Goal: Complete application form

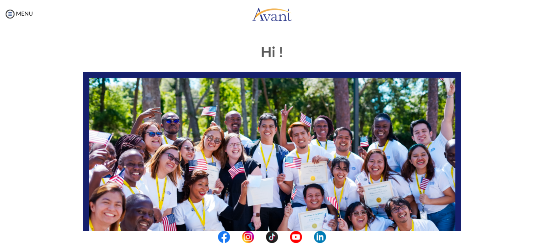
type input "[EMAIL_ADDRESS][DOMAIN_NAME]"
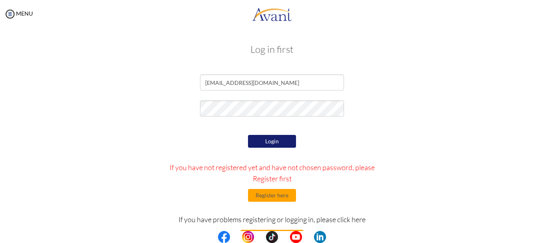
click at [259, 143] on button "Login" at bounding box center [272, 141] width 48 height 13
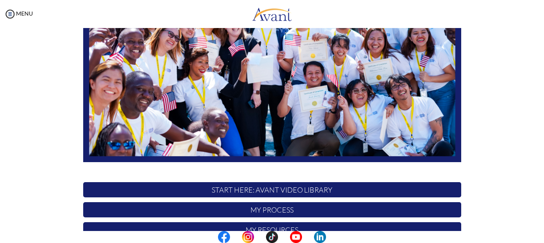
scroll to position [123, 0]
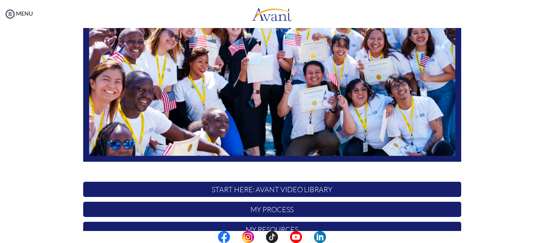
click at [257, 190] on p "START HERE: Avant Video Library" at bounding box center [272, 189] width 378 height 15
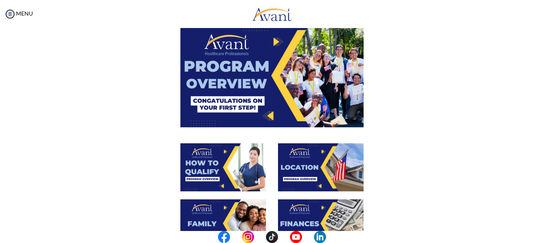
scroll to position [43, 0]
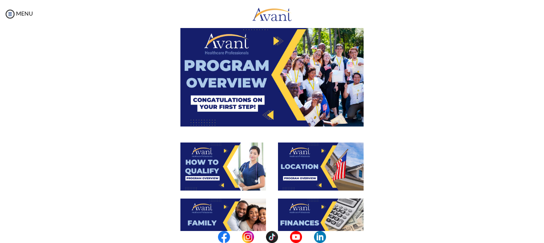
click at [266, 73] on img at bounding box center [271, 74] width 183 height 103
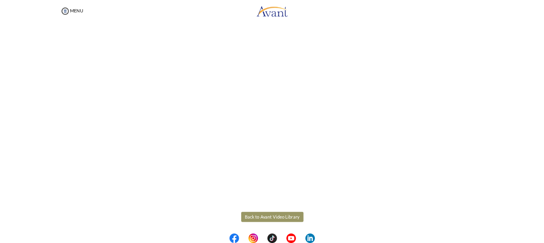
scroll to position [151, 0]
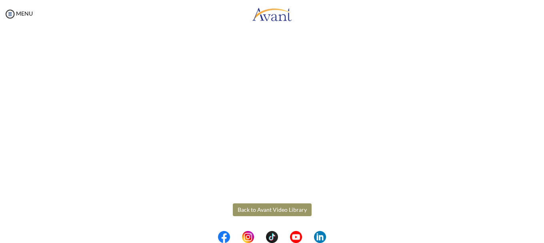
click at [252, 208] on body "Maintenance break. Please come back in 2 hours. MENU My Status What is the next…" at bounding box center [272, 121] width 544 height 243
click at [291, 208] on button "Back to Avant Video Library" at bounding box center [272, 209] width 79 height 13
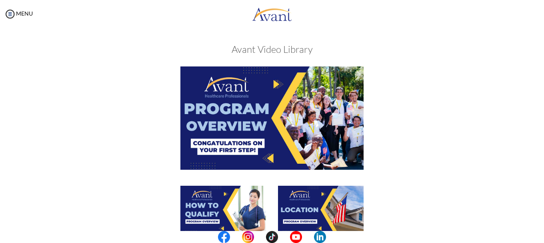
click at [220, 212] on img at bounding box center [223, 210] width 86 height 48
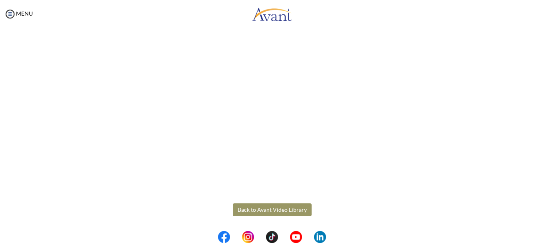
click at [285, 210] on body "Maintenance break. Please come back in 2 hours. MENU My Status What is the next…" at bounding box center [272, 121] width 544 height 243
click at [262, 208] on button "Back to Avant Video Library" at bounding box center [272, 209] width 79 height 13
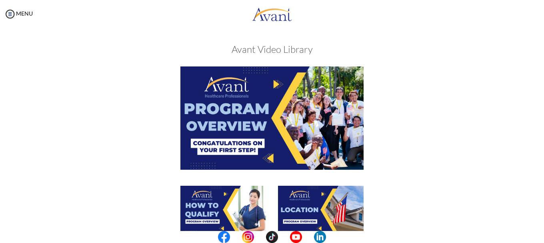
click at [325, 195] on img at bounding box center [321, 210] width 86 height 48
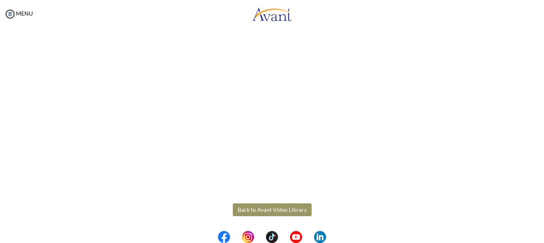
click at [263, 210] on body "Maintenance break. Please come back in 2 hours. MENU My Status What is the next…" at bounding box center [272, 121] width 544 height 243
click at [263, 210] on button "Back to Avant Video Library" at bounding box center [272, 209] width 79 height 13
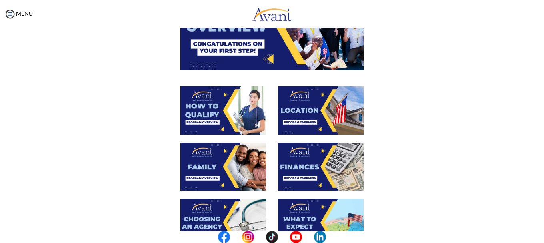
scroll to position [126, 0]
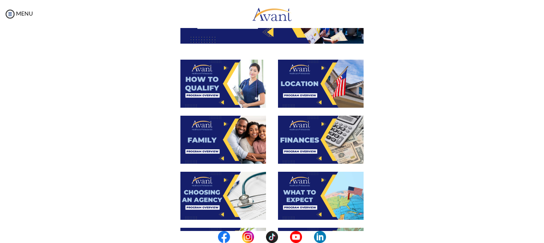
click at [217, 150] on img at bounding box center [223, 140] width 86 height 48
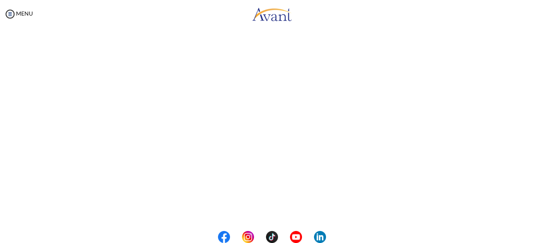
scroll to position [236, 0]
click at [287, 209] on body "Maintenance break. Please come back in 2 hours. MENU My Status What is the next…" at bounding box center [272, 121] width 544 height 243
click at [281, 212] on button "Back to Avant Video Library" at bounding box center [272, 209] width 79 height 13
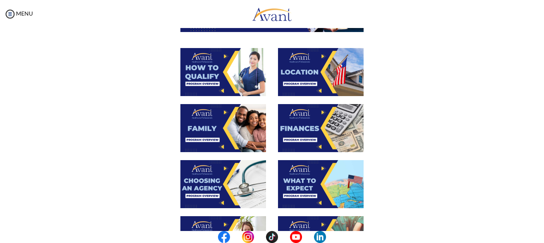
scroll to position [152, 0]
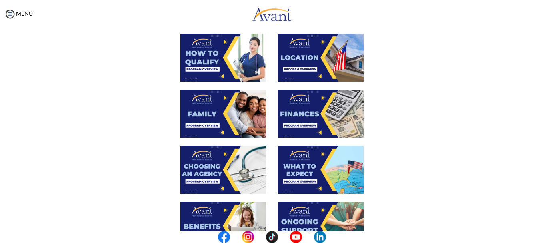
click at [333, 124] on img at bounding box center [321, 114] width 86 height 48
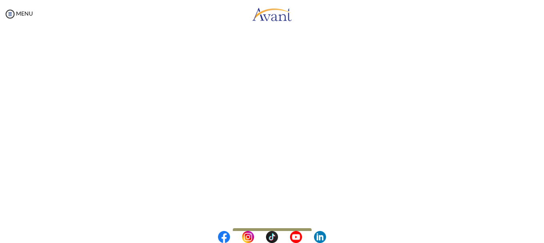
scroll to position [138, 0]
click at [278, 220] on body "Maintenance break. Please come back in 2 hours. MENU My Status What is the next…" at bounding box center [272, 121] width 544 height 243
click at [266, 221] on button "Back to Avant Video Library" at bounding box center [272, 222] width 79 height 13
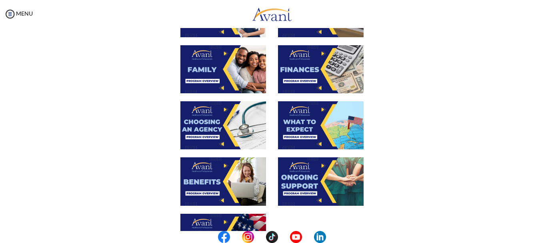
scroll to position [208, 0]
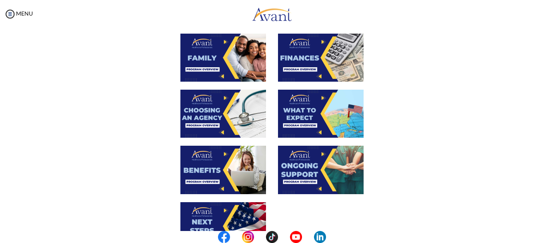
click at [196, 104] on img at bounding box center [223, 114] width 86 height 48
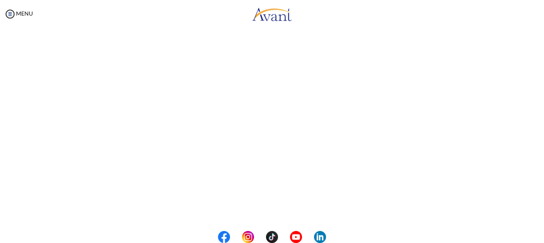
scroll to position [236, 0]
click at [270, 212] on body "Maintenance break. Please come back in 2 hours. MENU My Status What is the next…" at bounding box center [272, 121] width 544 height 243
click at [272, 209] on button "Back to Avant Video Library" at bounding box center [272, 209] width 79 height 13
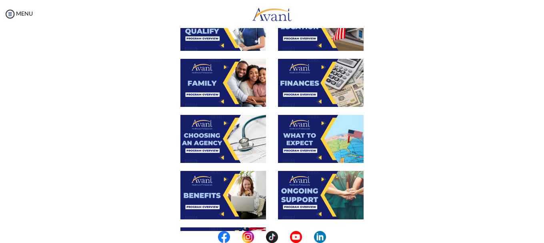
scroll to position [192, 0]
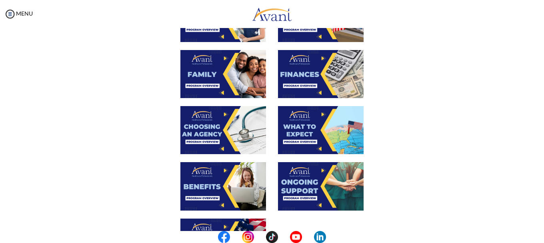
click at [289, 128] on img at bounding box center [321, 130] width 86 height 48
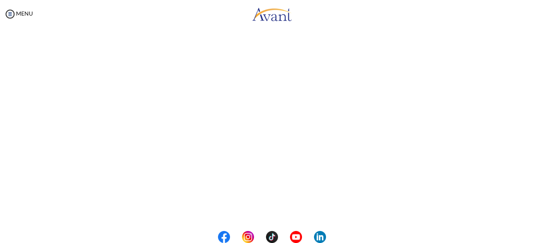
scroll to position [236, 0]
click at [265, 208] on body "Maintenance break. Please come back in 2 hours. MENU My Status What is the next…" at bounding box center [272, 121] width 544 height 243
click at [265, 208] on button "Back to Avant Video Library" at bounding box center [272, 209] width 79 height 13
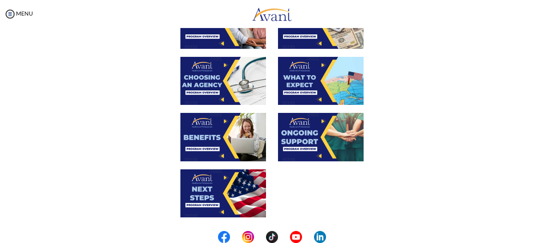
scroll to position [242, 0]
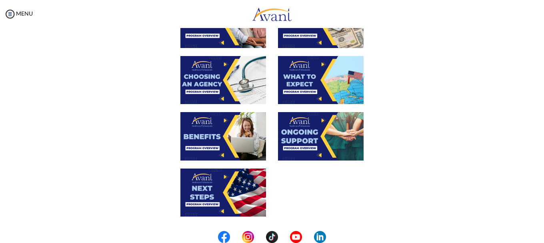
click at [206, 132] on img at bounding box center [223, 136] width 86 height 48
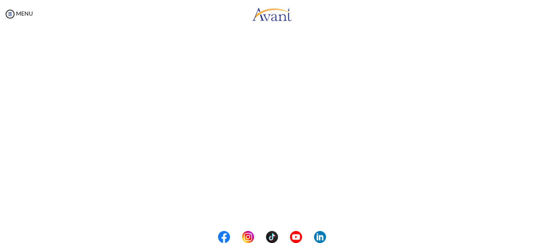
scroll to position [236, 0]
click at [288, 212] on body "Maintenance break. Please come back in 2 hours. MENU My Status What is the next…" at bounding box center [272, 121] width 544 height 243
click at [280, 208] on button "Back to Avant Video Library" at bounding box center [272, 209] width 79 height 13
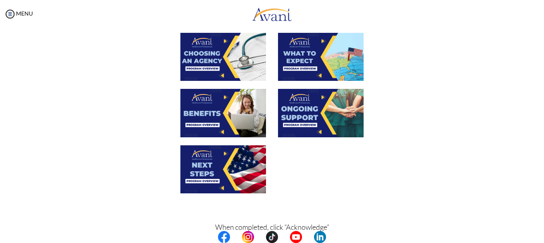
scroll to position [269, 0]
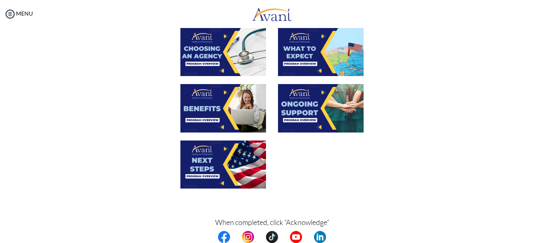
click at [296, 95] on img at bounding box center [321, 108] width 86 height 48
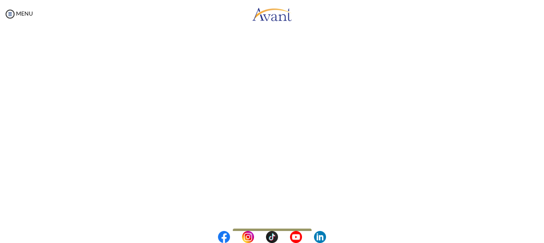
scroll to position [236, 0]
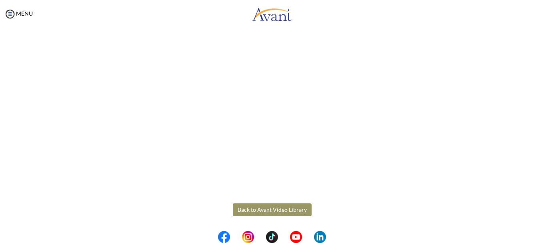
click at [274, 209] on body "Maintenance break. Please come back in 2 hours. MENU My Status What is the next…" at bounding box center [272, 121] width 544 height 243
click at [274, 209] on button "Back to Avant Video Library" at bounding box center [272, 209] width 79 height 13
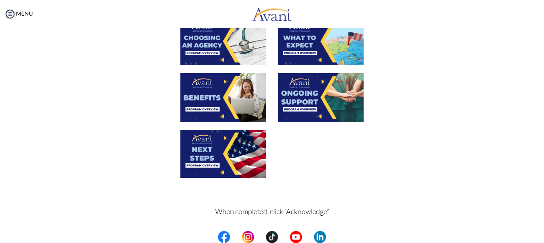
scroll to position [283, 0]
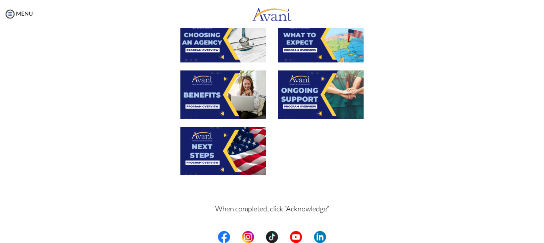
click at [203, 150] on img at bounding box center [223, 151] width 86 height 48
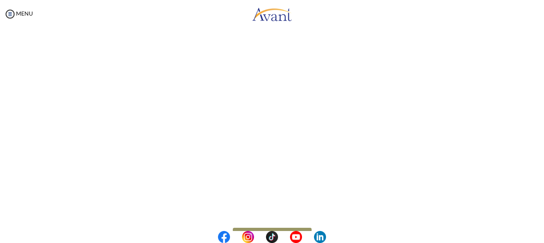
scroll to position [236, 0]
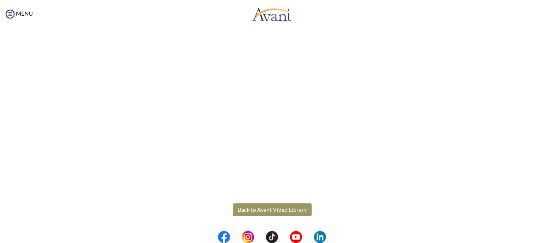
click at [260, 216] on body "Maintenance break. Please come back in 2 hours. MENU My Status What is the next…" at bounding box center [272, 121] width 544 height 243
click at [265, 208] on button "Back to Avant Video Library" at bounding box center [272, 209] width 79 height 13
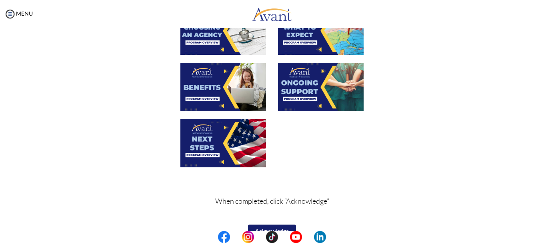
scroll to position [307, 0]
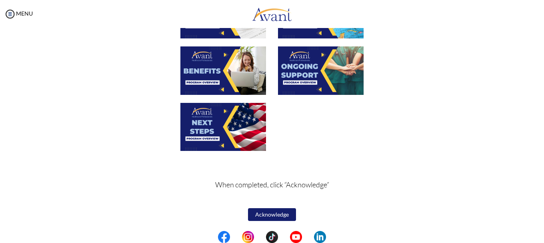
click at [262, 215] on button "Acknowledge" at bounding box center [272, 214] width 48 height 13
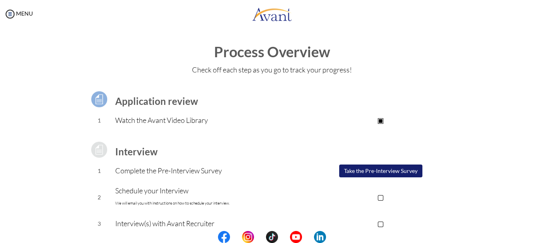
click at [371, 173] on button "Take the Pre-Interview Survey" at bounding box center [380, 170] width 83 height 13
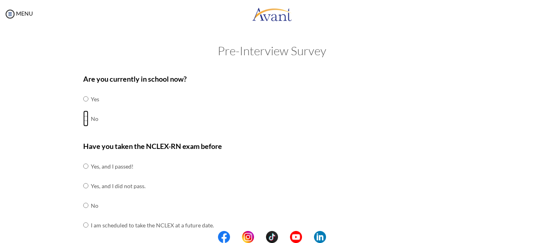
click at [83, 119] on input "radio" at bounding box center [85, 118] width 5 height 16
radio input "true"
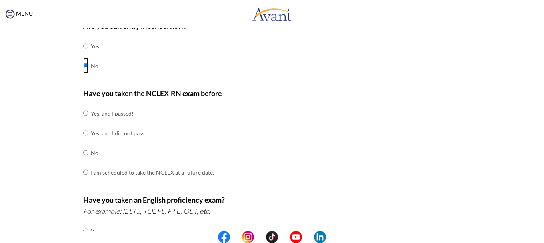
scroll to position [58, 0]
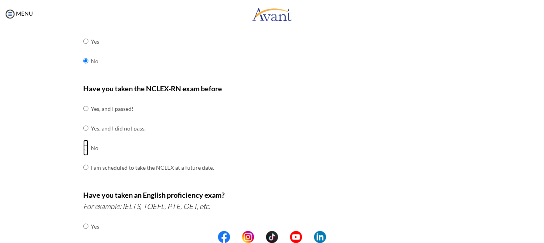
click at [83, 147] on input "radio" at bounding box center [85, 148] width 5 height 16
radio input "true"
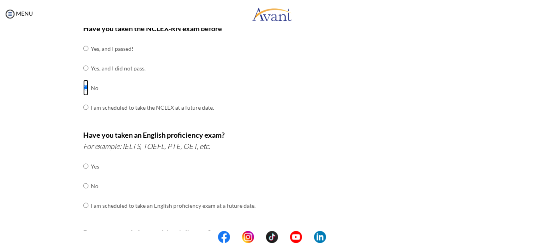
scroll to position [138, 0]
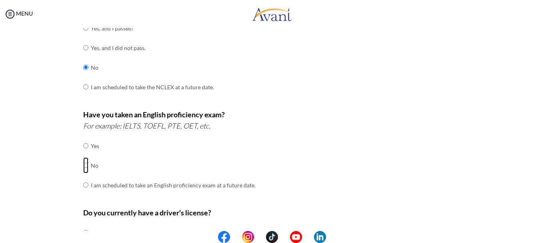
click at [83, 166] on input "radio" at bounding box center [85, 165] width 5 height 16
radio input "true"
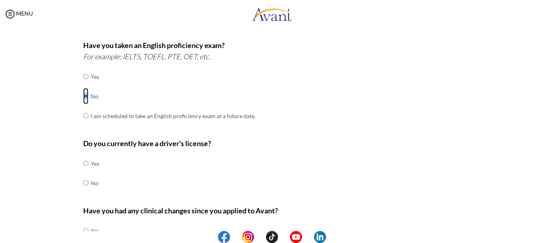
scroll to position [209, 0]
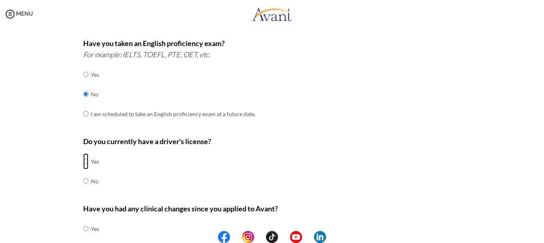
click at [83, 161] on input "radio" at bounding box center [85, 161] width 5 height 16
radio input "true"
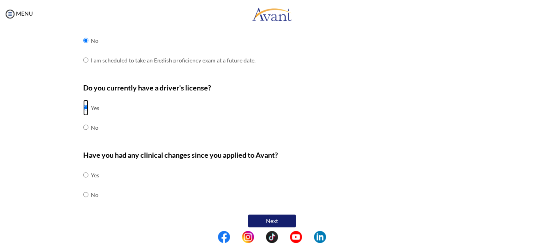
scroll to position [264, 0]
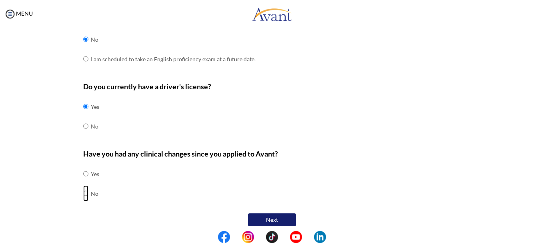
click at [83, 193] on input "radio" at bounding box center [85, 193] width 5 height 16
radio input "true"
click at [279, 218] on button "Next" at bounding box center [272, 219] width 48 height 13
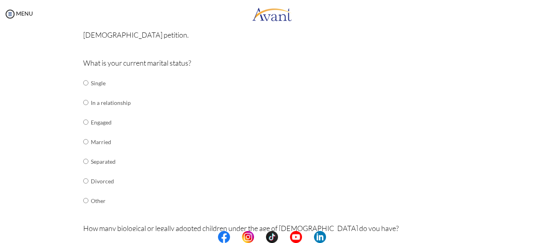
scroll to position [75, 0]
click at [83, 141] on input "radio" at bounding box center [85, 140] width 5 height 16
radio input "true"
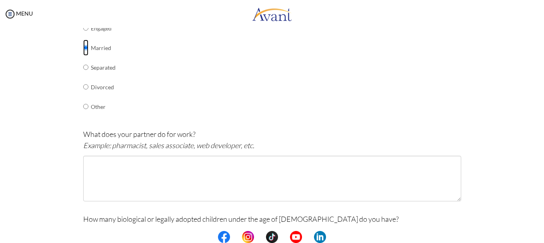
scroll to position [169, 0]
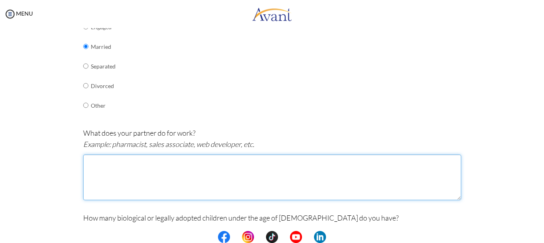
click at [303, 169] on textarea at bounding box center [272, 177] width 378 height 46
click at [225, 180] on textarea at bounding box center [272, 177] width 378 height 46
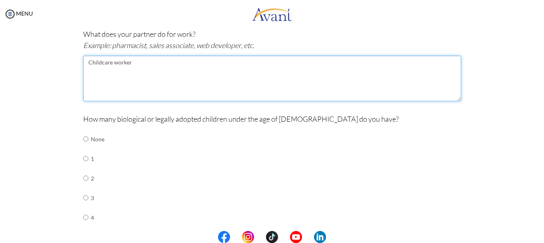
scroll to position [269, 0]
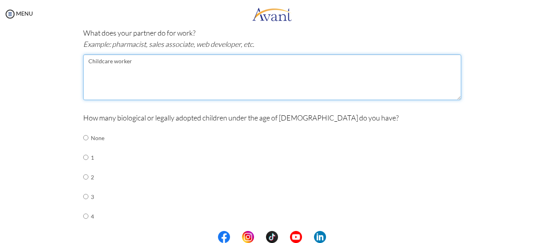
type textarea "Childcare worker"
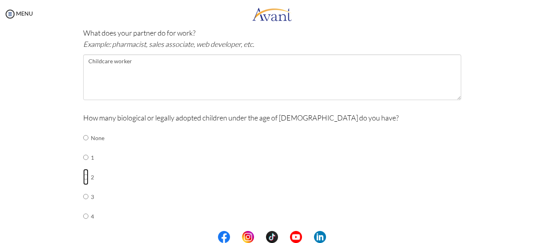
click at [83, 177] on input "radio" at bounding box center [85, 177] width 5 height 16
radio input "true"
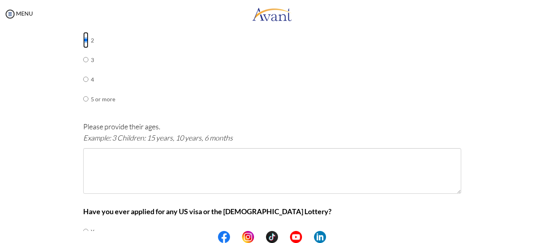
scroll to position [412, 0]
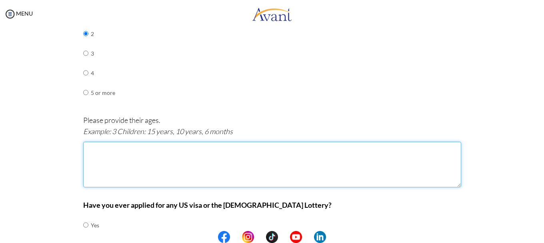
click at [219, 152] on textarea at bounding box center [272, 165] width 378 height 46
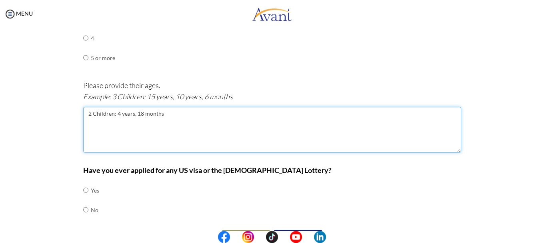
scroll to position [468, 0]
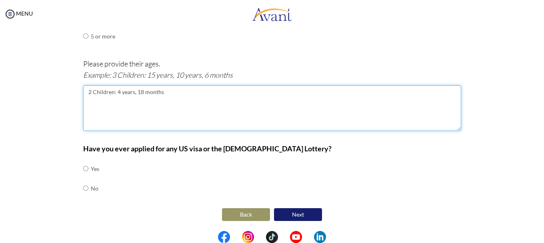
type textarea "2 Children: 4 years, 18 months"
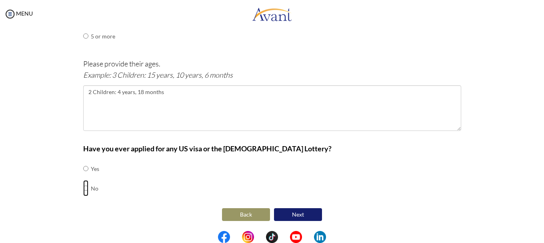
click at [83, 189] on input "radio" at bounding box center [85, 188] width 5 height 16
radio input "true"
click at [289, 212] on button "Next" at bounding box center [298, 214] width 48 height 13
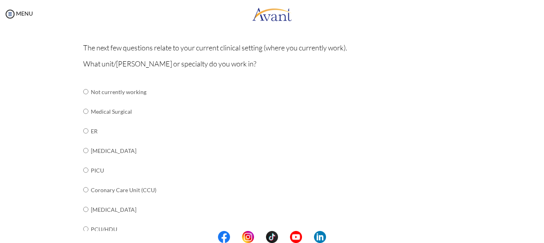
scroll to position [67, 0]
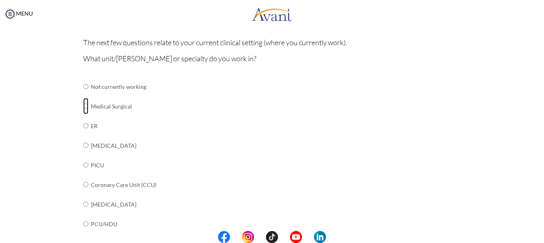
click at [84, 104] on input "radio" at bounding box center [85, 106] width 5 height 16
radio input "true"
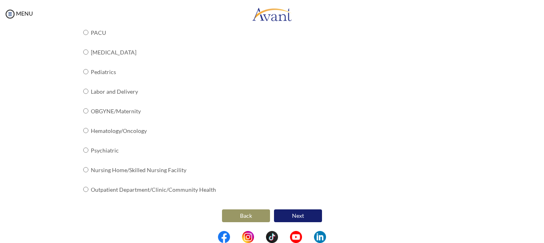
scroll to position [337, 0]
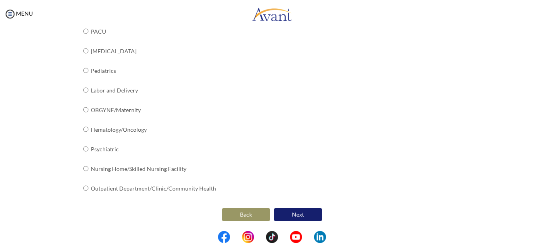
click at [297, 210] on button "Next" at bounding box center [298, 214] width 48 height 13
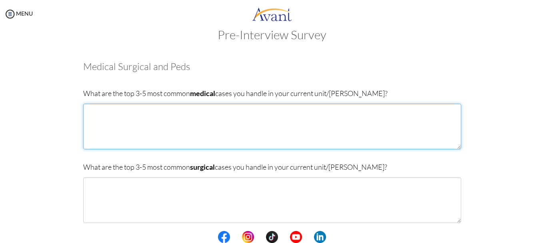
click at [190, 116] on textarea at bounding box center [272, 127] width 378 height 46
click at [159, 128] on textarea "[MEDICAL_DATA] Abdominal pain" at bounding box center [272, 127] width 378 height 46
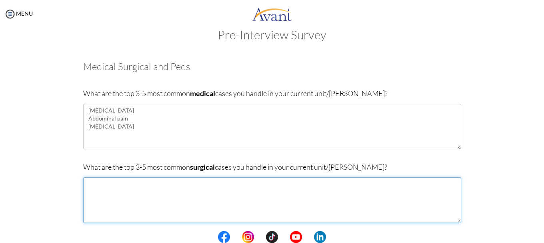
click at [131, 191] on textarea at bounding box center [272, 200] width 378 height 46
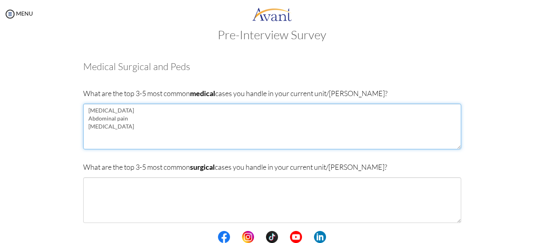
click at [140, 130] on textarea "[MEDICAL_DATA] Abdominal pain [MEDICAL_DATA]" at bounding box center [272, 127] width 378 height 46
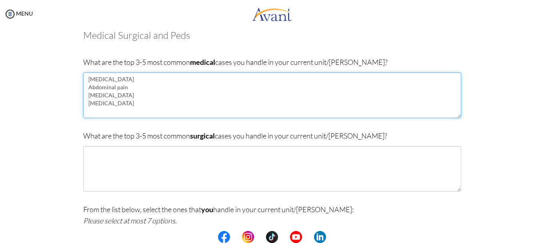
scroll to position [44, 0]
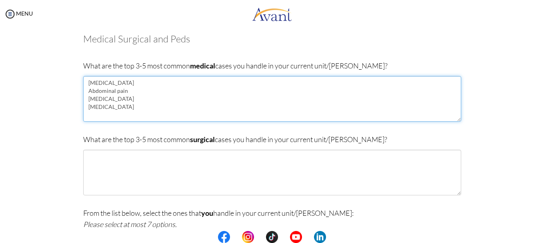
type textarea "[MEDICAL_DATA] Abdominal pain [MEDICAL_DATA] [MEDICAL_DATA]"
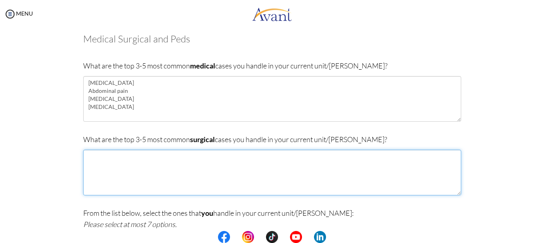
click at [234, 155] on textarea at bounding box center [272, 173] width 378 height 46
click at [94, 181] on textarea "[MEDICAL_DATA] Hip surgery [MEDICAL_DATA] Matektomy" at bounding box center [272, 173] width 378 height 46
click at [131, 188] on textarea "[MEDICAL_DATA] Hip surgery [MEDICAL_DATA] [MEDICAL_DATA]" at bounding box center [272, 173] width 378 height 46
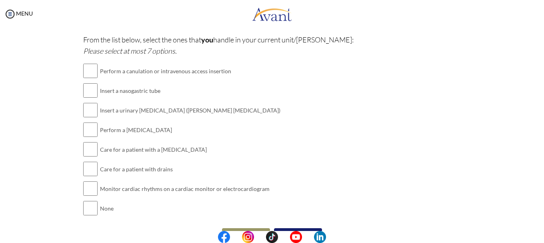
scroll to position [220, 0]
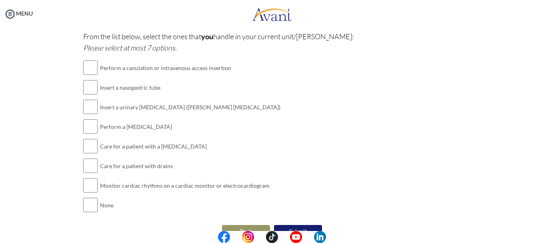
type textarea "[MEDICAL_DATA] Hip surgery [MEDICAL_DATA] [MEDICAL_DATA]"
click at [86, 168] on input "checkbox" at bounding box center [90, 166] width 14 height 16
checkbox input "true"
click at [87, 124] on input "checkbox" at bounding box center [90, 126] width 14 height 16
checkbox input "true"
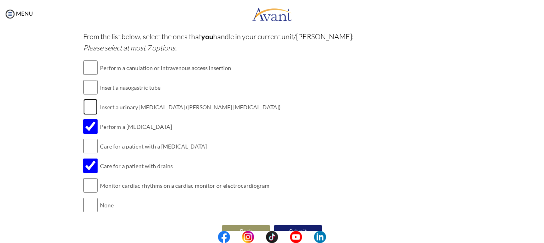
click at [88, 105] on input "checkbox" at bounding box center [90, 107] width 14 height 16
checkbox input "true"
click at [88, 64] on input "checkbox" at bounding box center [90, 68] width 14 height 16
checkbox input "true"
click at [86, 187] on input "checkbox" at bounding box center [90, 185] width 14 height 16
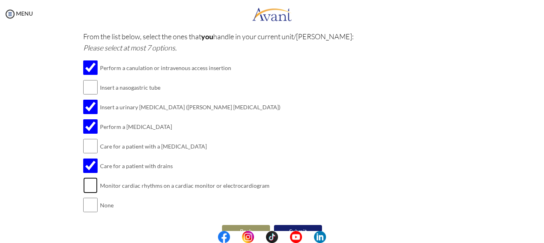
checkbox input "true"
click at [87, 145] on input "checkbox" at bounding box center [90, 146] width 14 height 16
checkbox input "true"
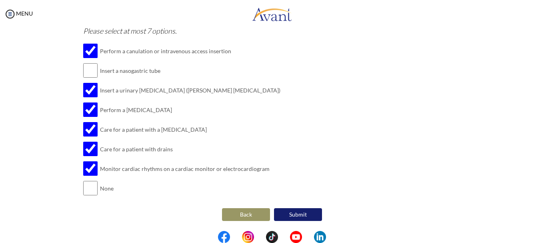
click at [295, 217] on button "Submit" at bounding box center [298, 214] width 48 height 13
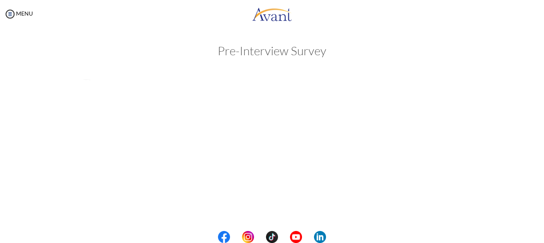
scroll to position [0, 0]
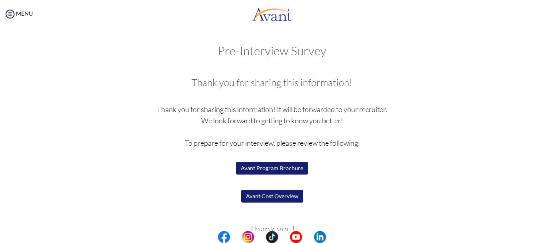
click at [267, 170] on button "Avant Program Brochure" at bounding box center [272, 168] width 72 height 13
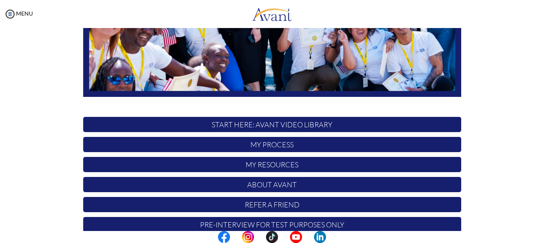
scroll to position [194, 0]
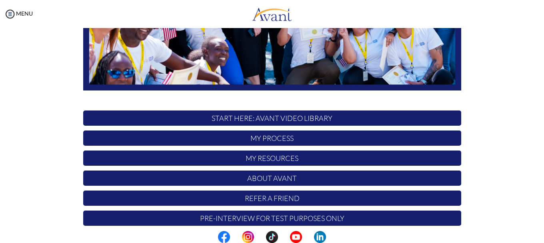
click at [285, 137] on p "My Process" at bounding box center [272, 137] width 378 height 15
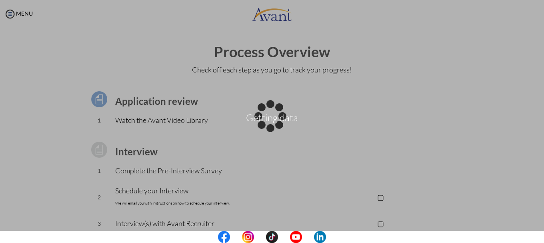
click at [277, 127] on div "Getting data" at bounding box center [271, 121] width 11 height 11
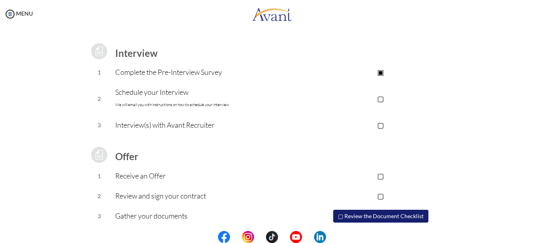
scroll to position [121, 0]
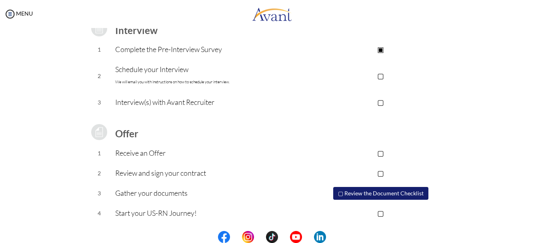
click at [413, 193] on button "▢ Review the Document Checklist" at bounding box center [380, 193] width 95 height 13
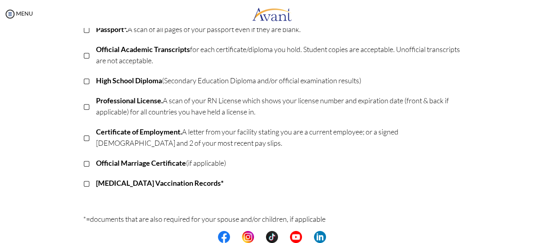
scroll to position [0, 0]
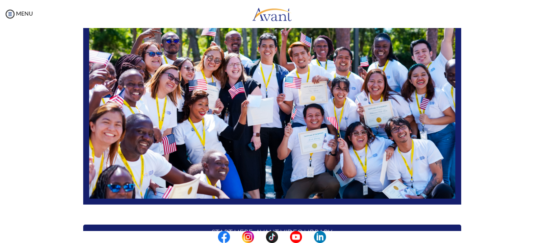
scroll to position [202, 0]
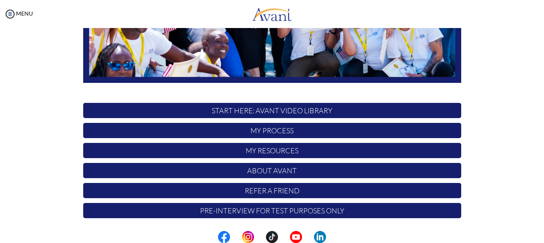
click at [316, 213] on p "Pre-Interview for test purposes only" at bounding box center [272, 210] width 378 height 15
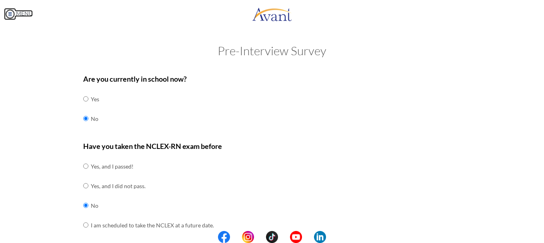
click at [16, 16] on img at bounding box center [10, 14] width 12 height 12
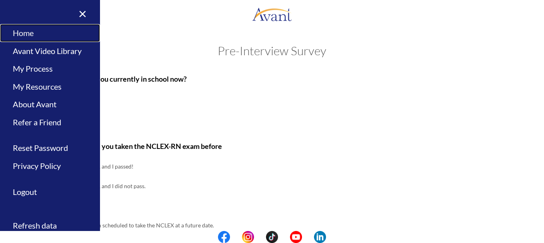
click at [19, 34] on link "Home" at bounding box center [50, 33] width 100 height 18
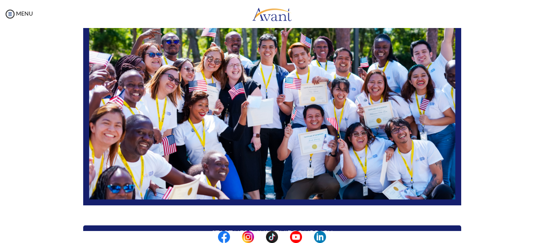
scroll to position [202, 0]
